Goal: Find specific page/section: Find specific page/section

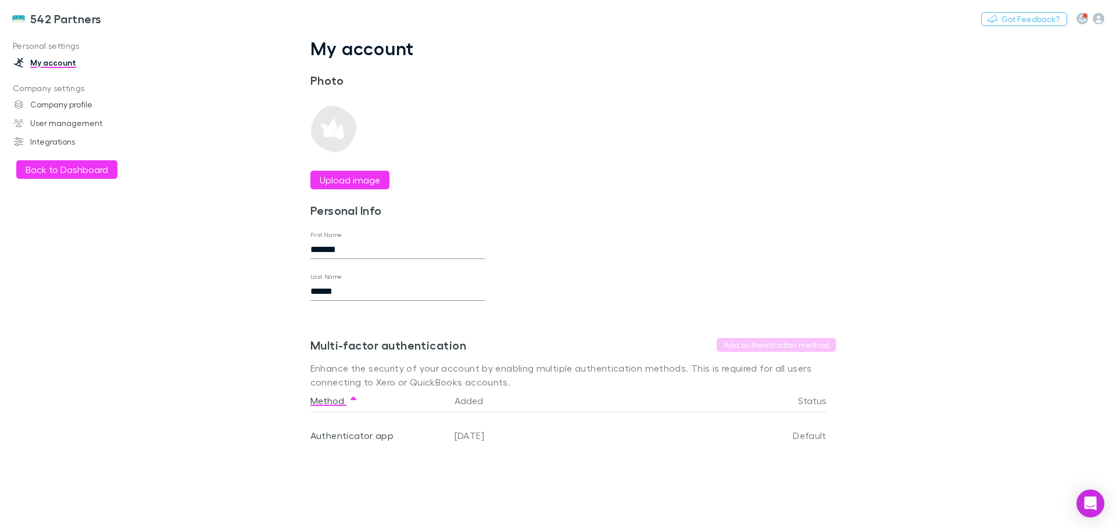
click at [92, 172] on button "Back to Dashboard" at bounding box center [66, 169] width 101 height 19
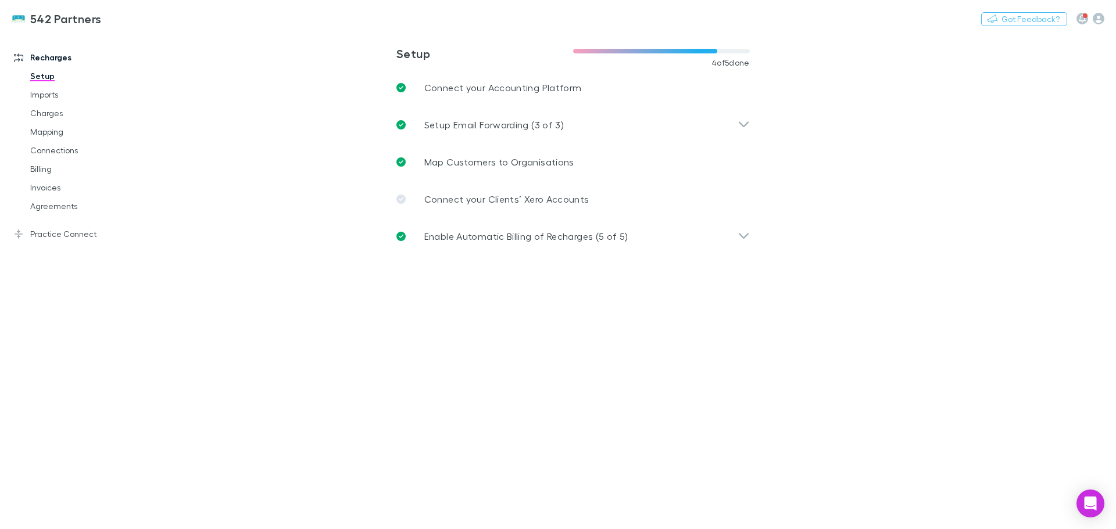
click at [46, 197] on link "Agreements" at bounding box center [88, 206] width 138 height 19
